Goal: Navigation & Orientation: Find specific page/section

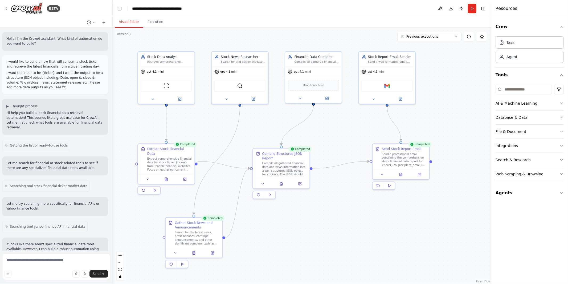
scroll to position [1511, 0]
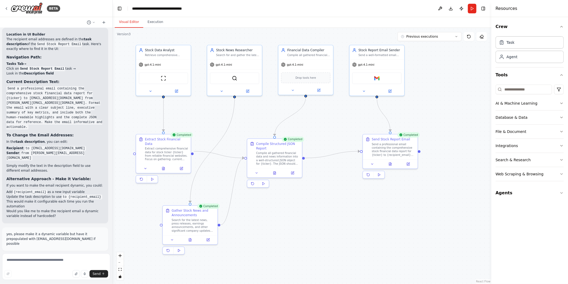
drag, startPoint x: 225, startPoint y: 195, endPoint x: 220, endPoint y: 186, distance: 10.6
click at [219, 186] on div ".deletable-edge-delete-btn { width: 20px; height: 20px; border: 0px solid #ffff…" at bounding box center [302, 156] width 379 height 256
click at [4, 9] on icon at bounding box center [6, 8] width 4 height 4
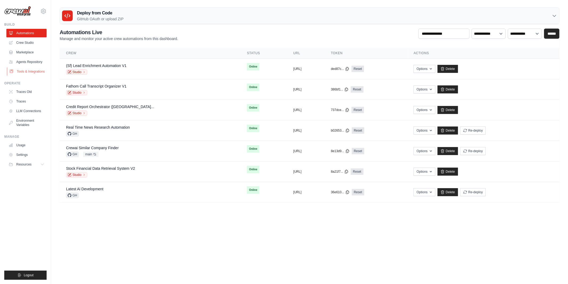
click at [32, 71] on link "Tools & Integrations" at bounding box center [27, 71] width 40 height 9
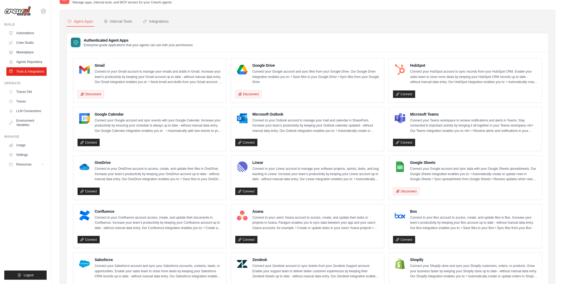
scroll to position [9, 0]
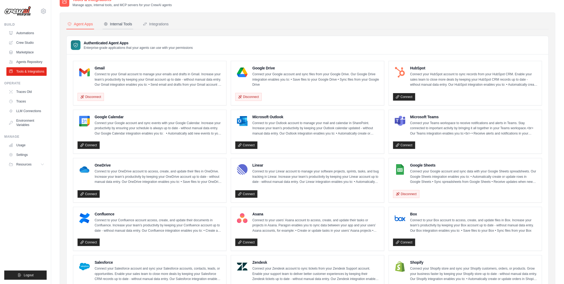
click at [126, 25] on div "Internal Tools" at bounding box center [118, 23] width 29 height 5
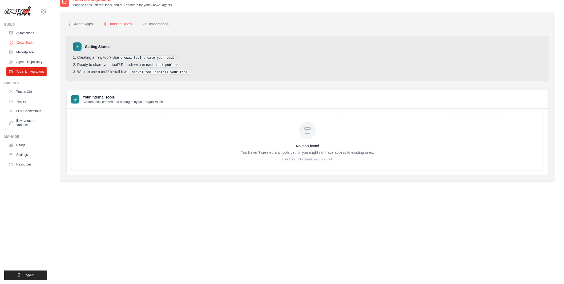
click at [33, 42] on link "Crew Studio" at bounding box center [27, 42] width 40 height 9
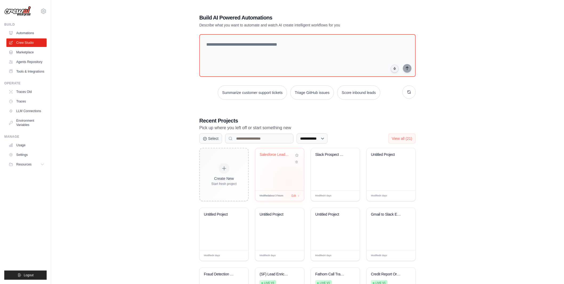
click at [289, 183] on div "Salesforce Lead Enrichment Automati..." at bounding box center [279, 169] width 49 height 42
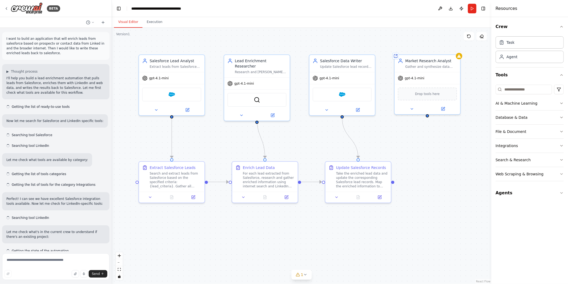
scroll to position [400, 0]
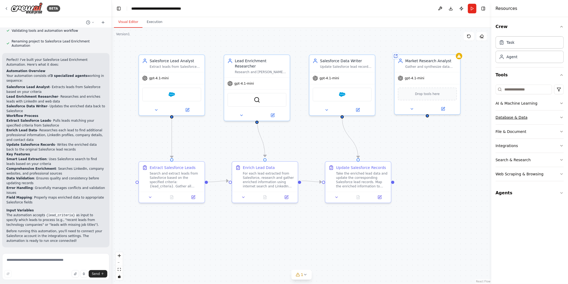
click at [531, 119] on button "Database & Data" at bounding box center [530, 117] width 68 height 14
